Goal: Find specific page/section: Find specific page/section

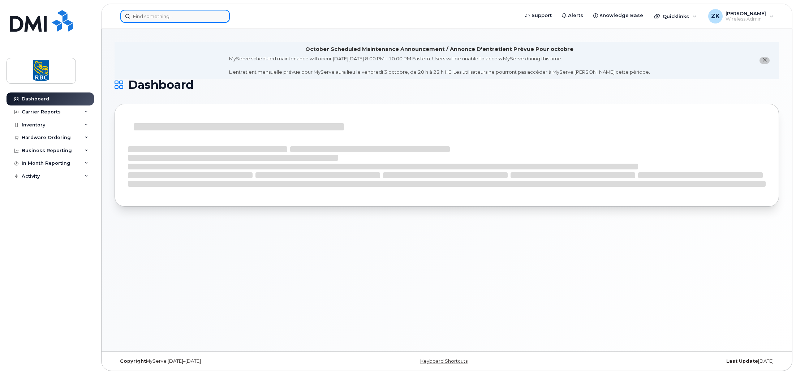
click at [161, 17] on input at bounding box center [174, 16] width 109 height 13
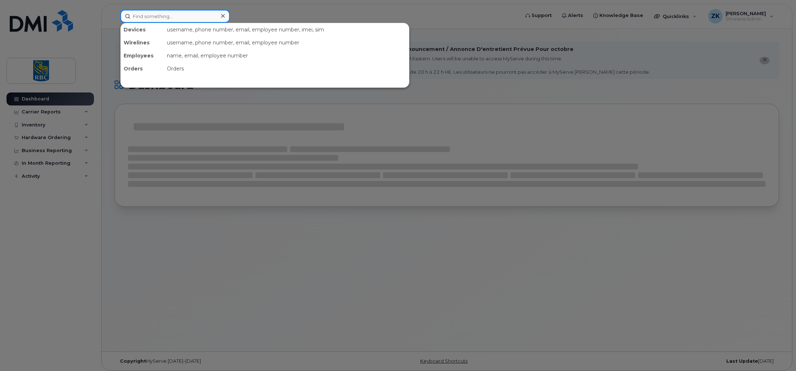
paste input "2043906017"
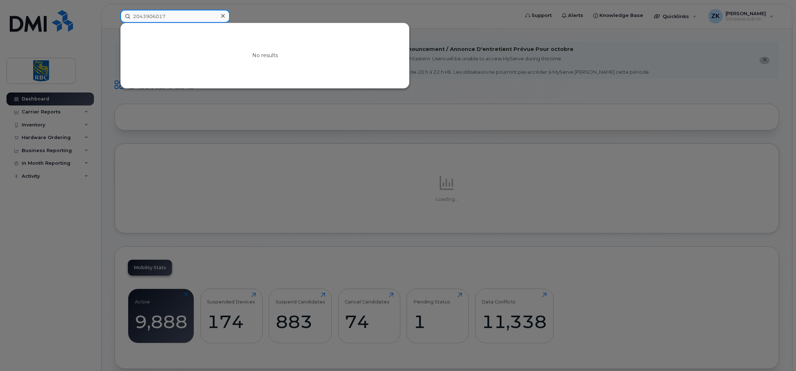
click at [142, 17] on input "2043906017" at bounding box center [174, 16] width 109 height 13
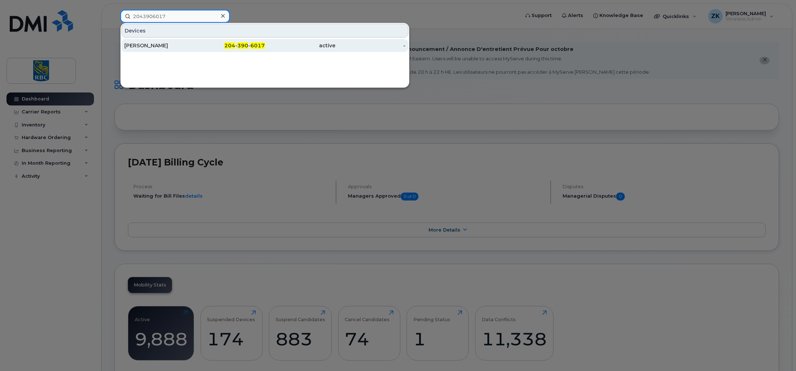
type input "2043906017"
click at [163, 45] on div "[PERSON_NAME]" at bounding box center [159, 45] width 70 height 7
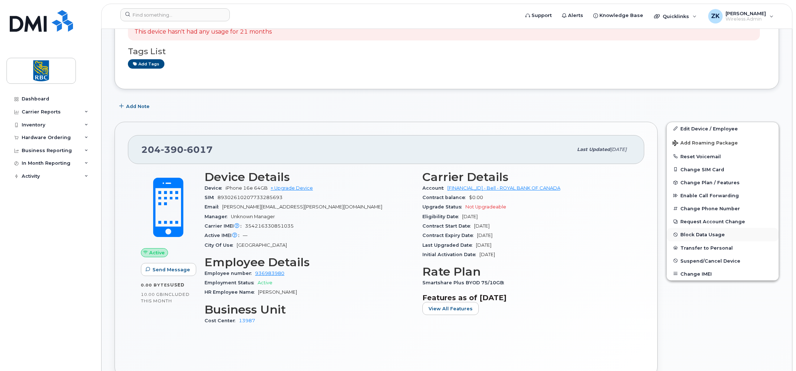
scroll to position [217, 0]
